Goal: Task Accomplishment & Management: Use online tool/utility

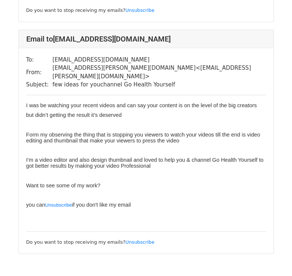
scroll to position [951, 0]
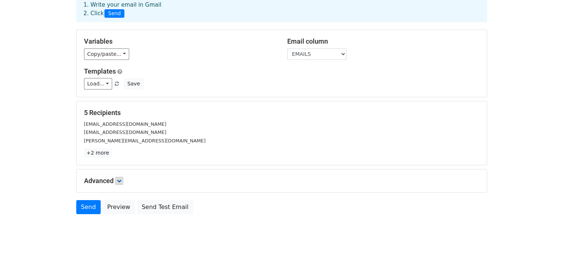
scroll to position [46, 0]
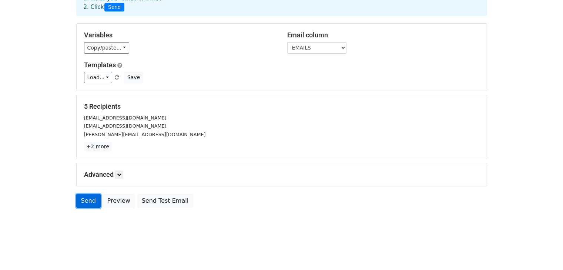
click at [85, 197] on link "Send" at bounding box center [88, 201] width 24 height 14
click at [121, 173] on icon at bounding box center [119, 175] width 4 height 4
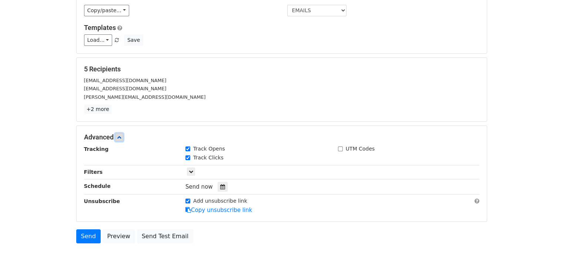
scroll to position [118, 0]
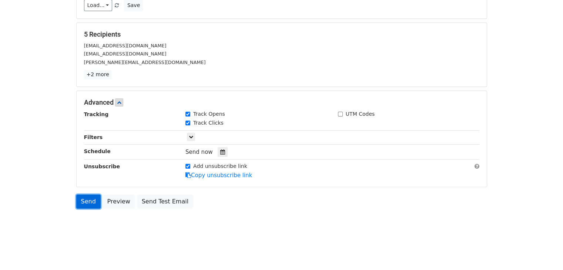
click at [84, 199] on link "Send" at bounding box center [88, 202] width 24 height 14
click at [84, 198] on link "Send" at bounding box center [88, 202] width 24 height 14
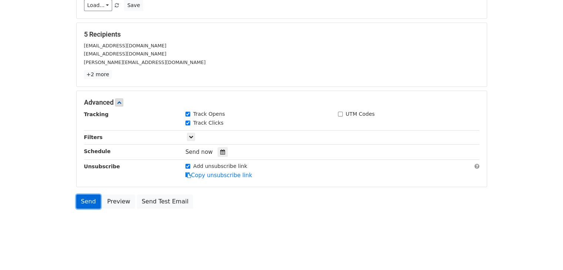
click at [84, 198] on link "Send" at bounding box center [88, 202] width 24 height 14
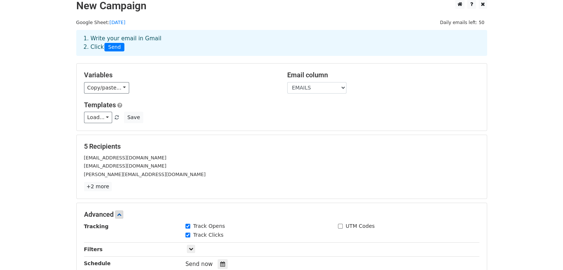
scroll to position [0, 0]
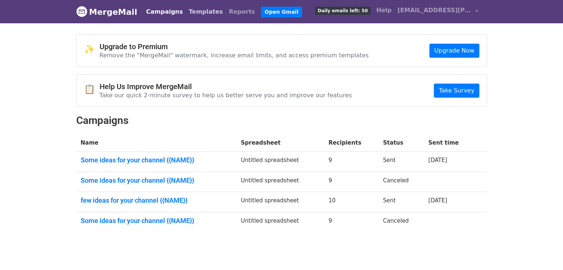
click at [191, 9] on link "Templates" at bounding box center [206, 11] width 40 height 15
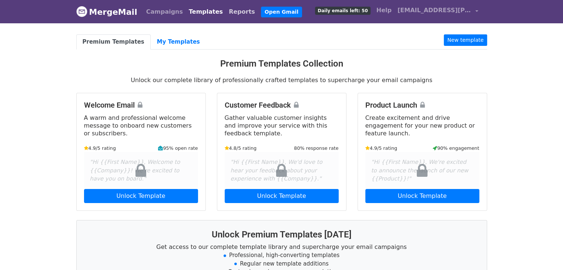
click at [226, 11] on link "Reports" at bounding box center [242, 11] width 32 height 15
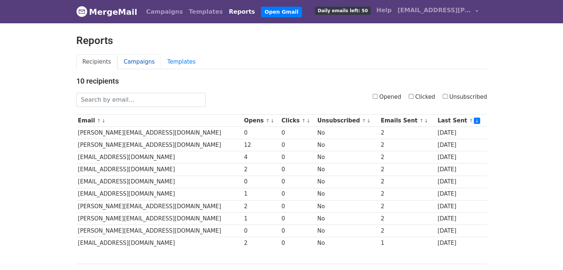
click at [140, 57] on link "Campaigns" at bounding box center [139, 61] width 44 height 15
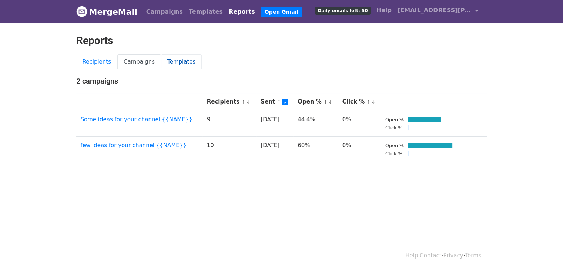
click at [174, 59] on link "Templates" at bounding box center [181, 61] width 41 height 15
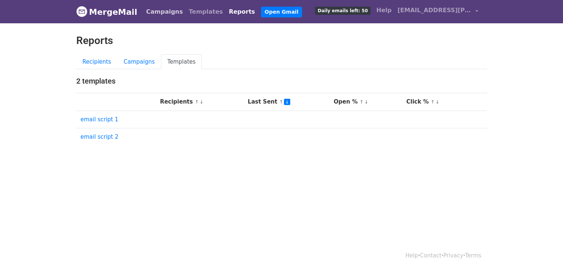
click at [161, 14] on link "Campaigns" at bounding box center [164, 11] width 43 height 15
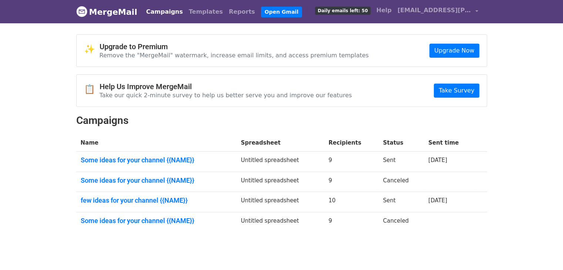
drag, startPoint x: 338, startPoint y: 151, endPoint x: 341, endPoint y: 193, distance: 42.3
drag, startPoint x: 341, startPoint y: 193, endPoint x: 542, endPoint y: 71, distance: 234.9
click at [542, 71] on body "MergeMail Campaigns Templates Reports Open Gmail Daily emails left: 50 Help max…" at bounding box center [281, 134] width 563 height 268
click at [261, 9] on link "Open Gmail" at bounding box center [281, 12] width 41 height 11
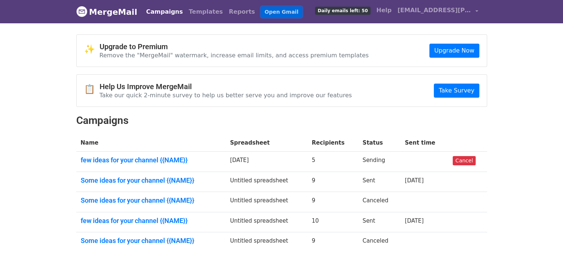
click at [261, 11] on link "Open Gmail" at bounding box center [281, 12] width 41 height 11
click at [433, 15] on link "max.williams.786786@gmail.com" at bounding box center [438, 11] width 87 height 17
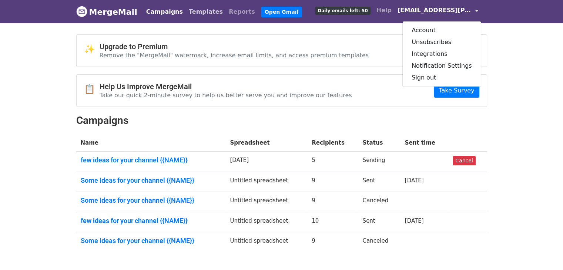
click at [193, 11] on link "Templates" at bounding box center [206, 11] width 40 height 15
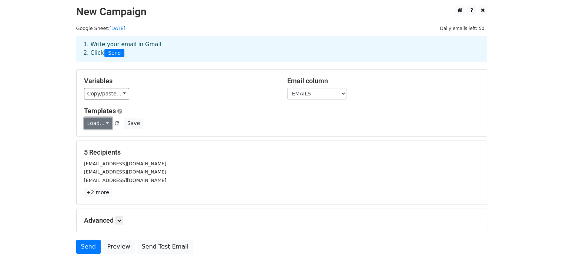
click at [102, 124] on link "Load..." at bounding box center [98, 123] width 29 height 11
click at [106, 153] on link "email script 1" at bounding box center [113, 152] width 59 height 12
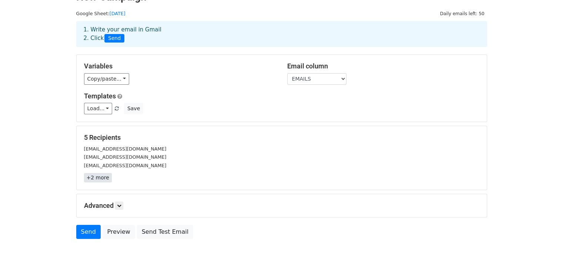
scroll to position [46, 0]
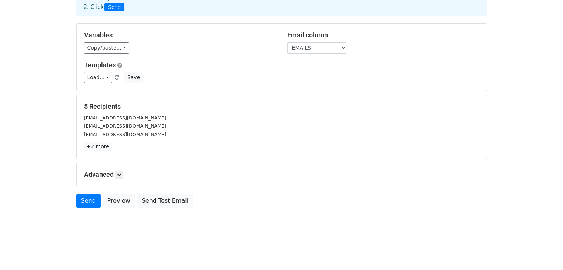
click at [115, 171] on h5 "Advanced" at bounding box center [281, 175] width 395 height 8
click at [116, 174] on h5 "Advanced" at bounding box center [281, 175] width 395 height 8
click at [79, 200] on link "Send" at bounding box center [88, 201] width 24 height 14
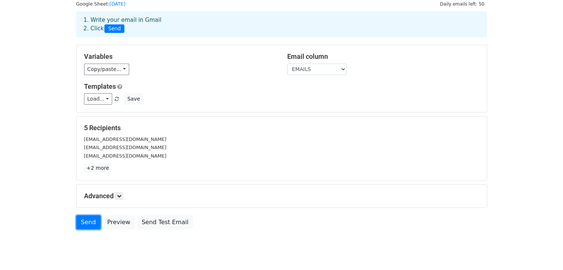
scroll to position [0, 0]
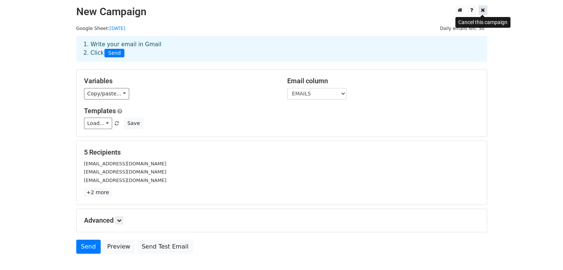
click at [480, 10] on link at bounding box center [483, 10] width 9 height 9
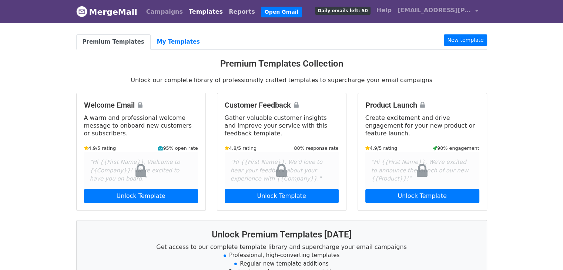
click at [226, 11] on link "Reports" at bounding box center [242, 11] width 32 height 15
click at [226, 12] on link "Reports" at bounding box center [242, 11] width 32 height 15
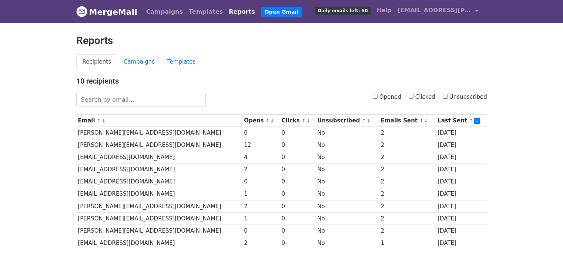
click at [378, 95] on input "Opened" at bounding box center [375, 96] width 5 height 5
checkbox input "true"
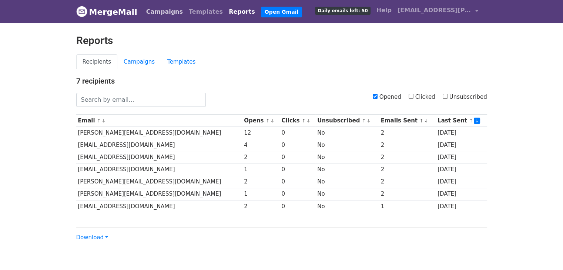
click at [152, 15] on link "Campaigns" at bounding box center [164, 11] width 43 height 15
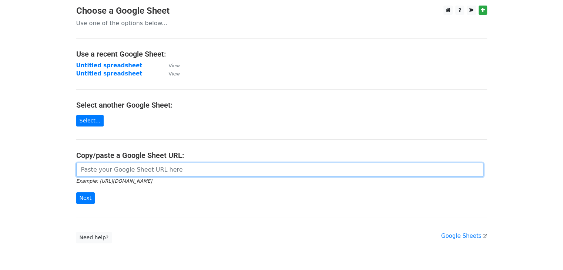
click at [102, 169] on input "url" at bounding box center [279, 170] width 407 height 14
type input "[URL][DOMAIN_NAME]"
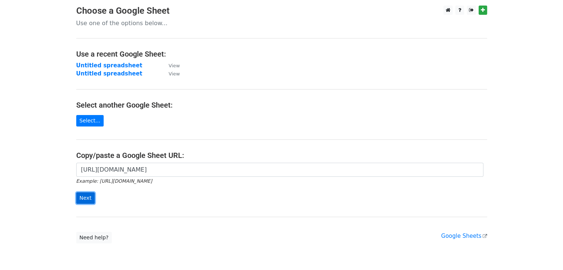
click at [82, 199] on input "Next" at bounding box center [85, 198] width 19 height 11
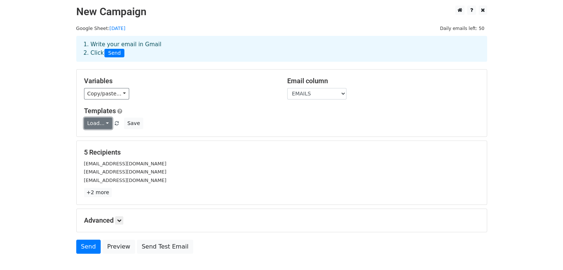
click at [105, 119] on link "Load..." at bounding box center [98, 123] width 29 height 11
click at [96, 146] on link "email script 1" at bounding box center [113, 152] width 59 height 12
click at [122, 215] on div "Advanced Tracking Track Opens UTM Codes Track Clicks Filters Only include sprea…" at bounding box center [282, 220] width 410 height 23
click at [117, 218] on link at bounding box center [119, 221] width 8 height 8
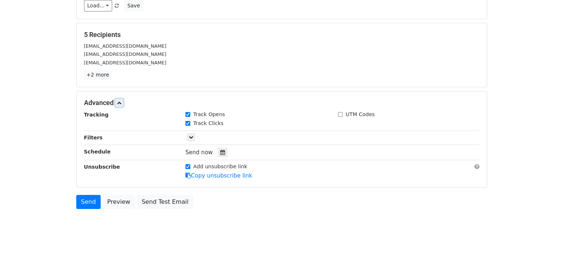
scroll to position [118, 0]
click at [84, 201] on link "Send" at bounding box center [88, 202] width 24 height 14
drag, startPoint x: 84, startPoint y: 201, endPoint x: 42, endPoint y: 159, distance: 59.4
click at [42, 159] on body "New Campaign Daily emails left: 50 Google Sheet: 11/10/2025 1. Write your email…" at bounding box center [281, 64] width 563 height 355
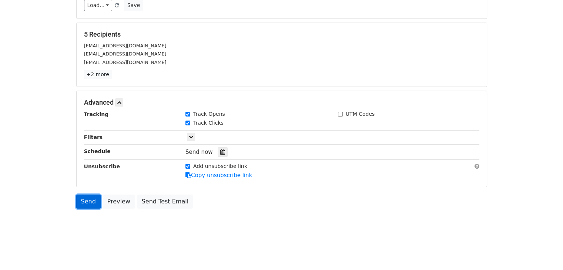
click at [76, 201] on link "Send" at bounding box center [88, 202] width 24 height 14
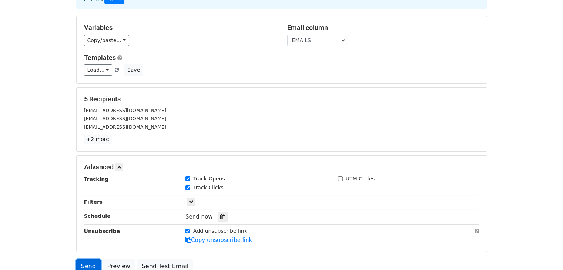
scroll to position [0, 0]
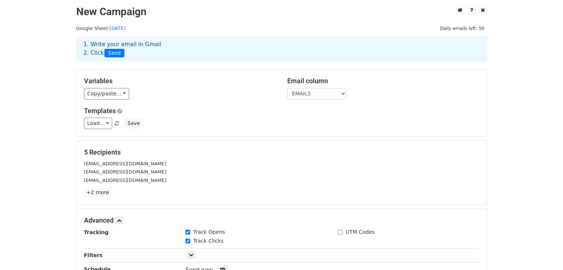
drag, startPoint x: 67, startPoint y: 150, endPoint x: 76, endPoint y: 103, distance: 48.1
click at [67, 148] on body "New Campaign Daily emails left: 50 Google Sheet: 11/10/2025 1. Write your email…" at bounding box center [281, 183] width 563 height 355
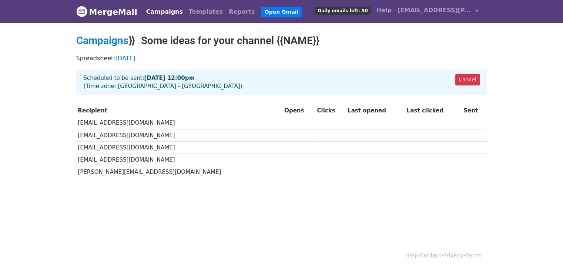
click at [150, 12] on link "Campaigns" at bounding box center [164, 11] width 43 height 15
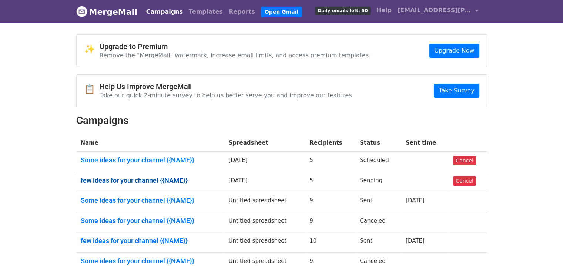
click at [171, 177] on link "few ideas for your channel {{NAME}}" at bounding box center [150, 181] width 139 height 8
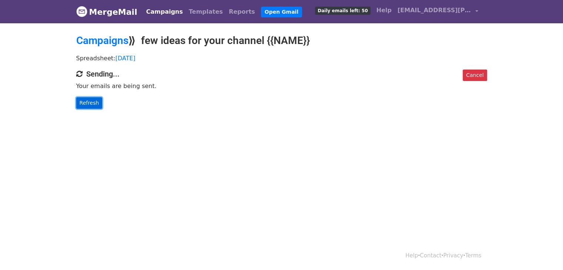
click at [93, 105] on link "Refresh" at bounding box center [89, 102] width 26 height 11
